Goal: Transaction & Acquisition: Purchase product/service

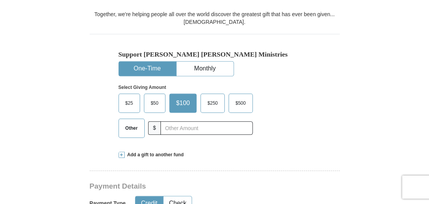
scroll to position [192, 0]
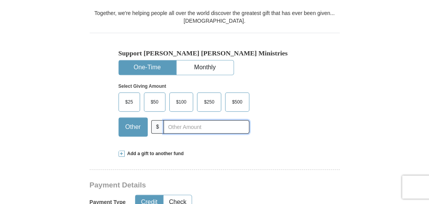
click at [182, 127] on input "text" at bounding box center [205, 126] width 85 height 13
type input "232.00"
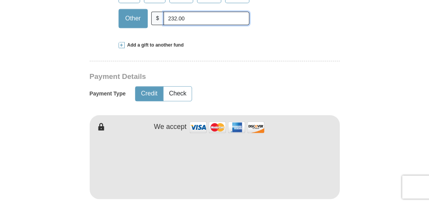
scroll to position [308, 0]
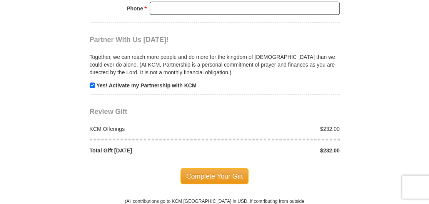
scroll to position [769, 0]
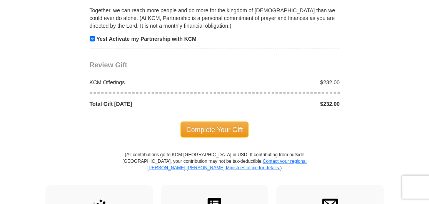
click at [138, 78] on div "KCM Offerings" at bounding box center [149, 82] width 129 height 8
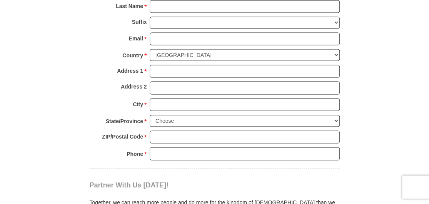
scroll to position [539, 0]
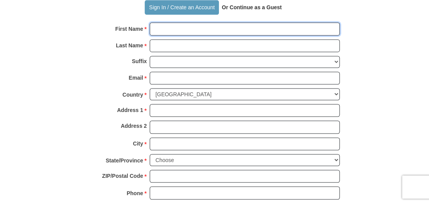
click at [152, 30] on input "First Name *" at bounding box center [245, 28] width 190 height 13
type input "[PERSON_NAME]"
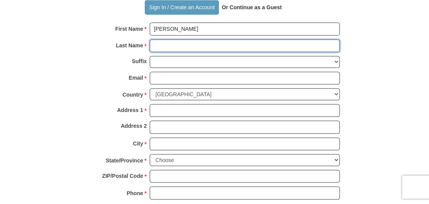
type input "[PERSON_NAME]"
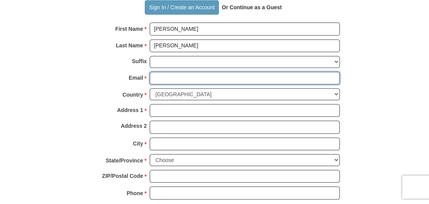
type input "[EMAIL_ADDRESS][DOMAIN_NAME]"
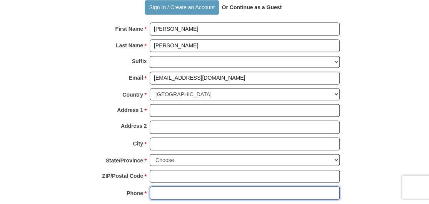
type input "[PHONE_NUMBER]"
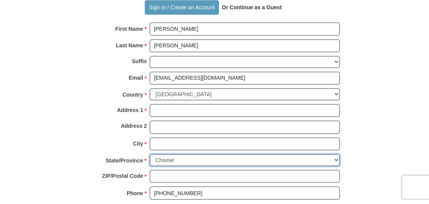
click at [175, 156] on select "Choose [US_STATE] [US_STATE] [US_STATE] [US_STATE] [US_STATE] Armed Forces Amer…" at bounding box center [245, 160] width 190 height 12
select select "LA"
click at [150, 154] on select "Choose [US_STATE] [US_STATE] [US_STATE] [US_STATE] [US_STATE] Armed Forces Amer…" at bounding box center [245, 160] width 190 height 12
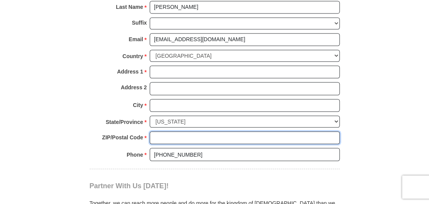
click at [164, 136] on input "ZIP/Postal Code *" at bounding box center [245, 137] width 190 height 13
type input "70726"
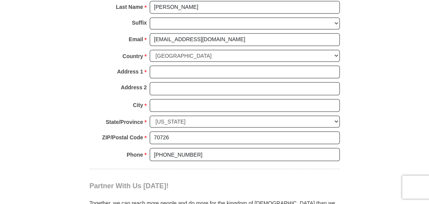
click at [235, 169] on div "Partner With Us [DATE]! Together, we can reach more people and do more for the …" at bounding box center [215, 202] width 250 height 66
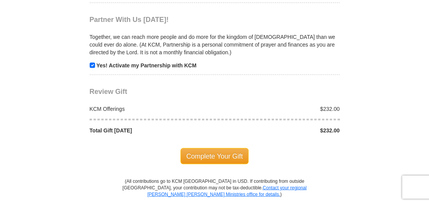
scroll to position [769, 0]
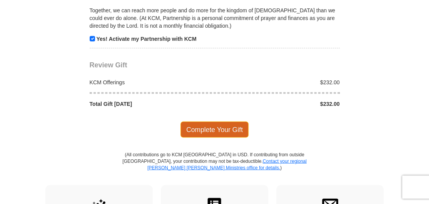
click at [213, 123] on span "Complete Your Gift" at bounding box center [214, 130] width 68 height 16
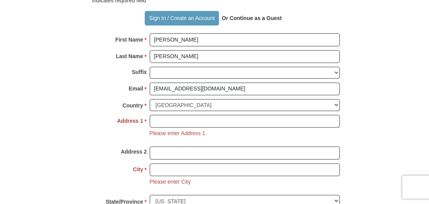
scroll to position [517, 0]
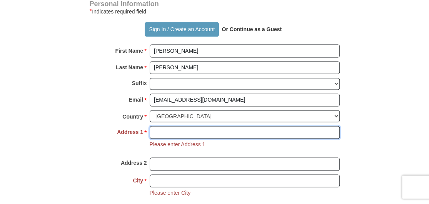
click at [175, 131] on input "Address 1 *" at bounding box center [245, 132] width 190 height 13
type input "1115 [PERSON_NAME] dr."
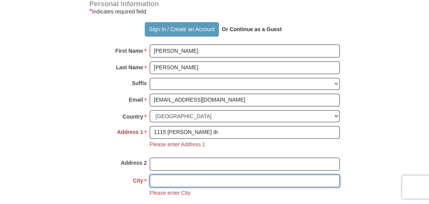
type input "[PERSON_NAME][GEOGRAPHIC_DATA]"
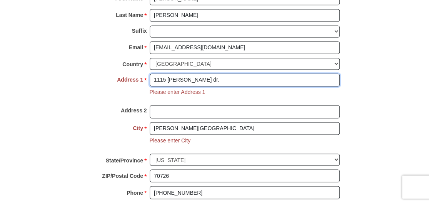
scroll to position [594, 0]
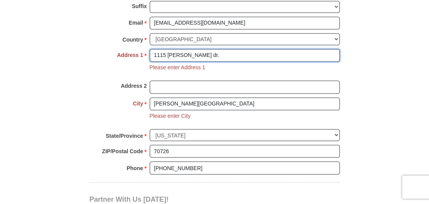
type input "1115 [PERSON_NAME] dr."
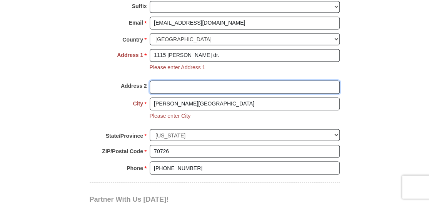
click at [173, 80] on input "Address 2" at bounding box center [245, 86] width 190 height 13
type input "1115 [PERSON_NAME] Dr"
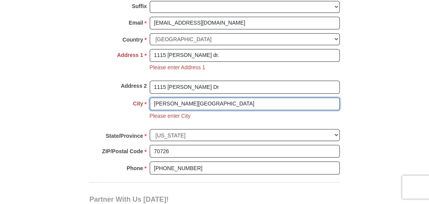
click at [202, 100] on input "[PERSON_NAME][GEOGRAPHIC_DATA]" at bounding box center [245, 103] width 190 height 13
type input "[PERSON_NAME][GEOGRAPHIC_DATA], [GEOGRAPHIC_DATA]"
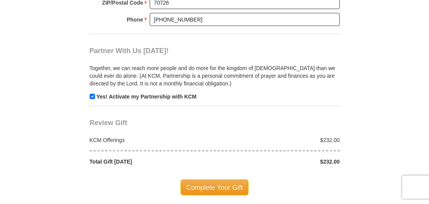
scroll to position [747, 0]
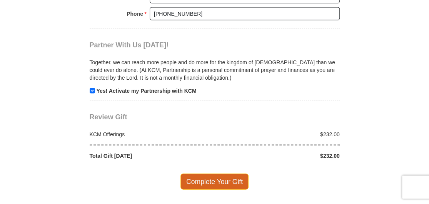
click at [218, 173] on span "Complete Your Gift" at bounding box center [214, 181] width 68 height 16
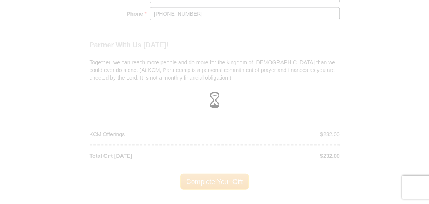
scroll to position [717, 0]
